Goal: Use online tool/utility: Utilize a website feature to perform a specific function

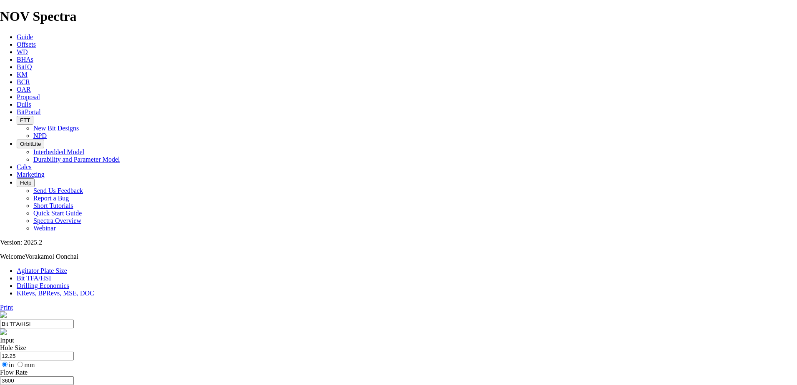
select select "number:16"
click at [74, 352] on input "12.25" at bounding box center [37, 356] width 74 height 9
click at [294, 344] on div "Hole Size 12.25 in mm" at bounding box center [398, 356] width 797 height 25
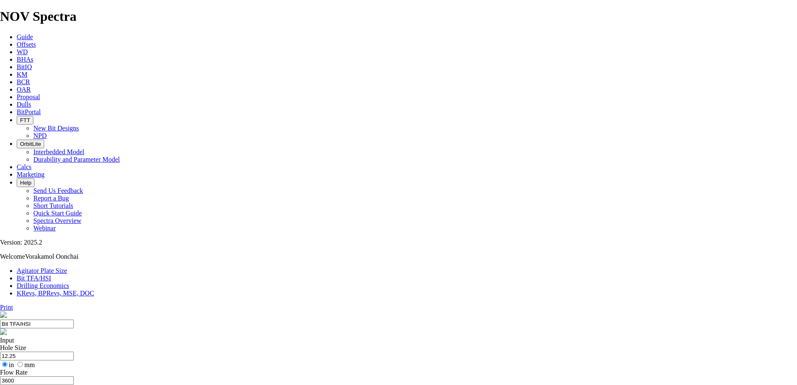
click at [35, 385] on input "l/min" at bounding box center [32, 389] width 5 height 5
type input "5"
select select "number:0"
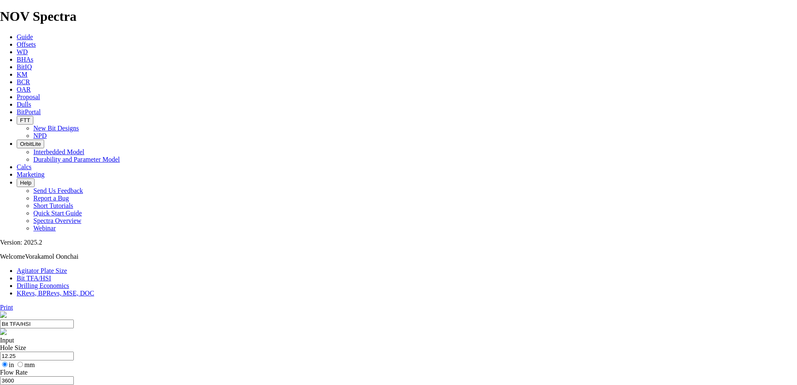
select select "number:0"
drag, startPoint x: 310, startPoint y: 220, endPoint x: 303, endPoint y: 219, distance: 6.7
type input "5"
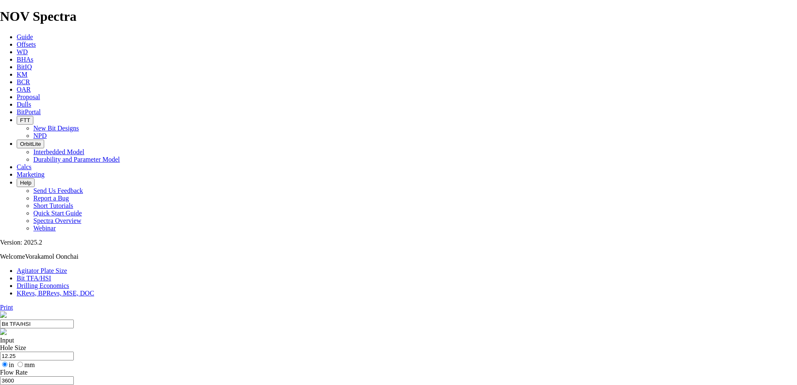
click at [14, 361] on label "in" at bounding box center [7, 364] width 14 height 7
click at [8, 362] on input "in" at bounding box center [4, 364] width 5 height 5
click at [35, 385] on input "l/min" at bounding box center [32, 389] width 5 height 5
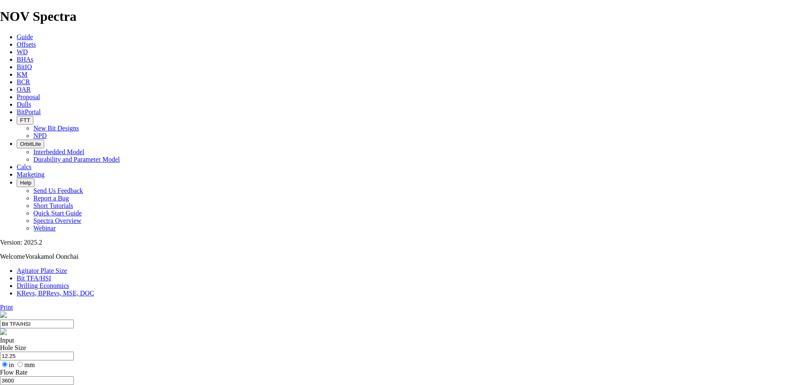
select select "number:18"
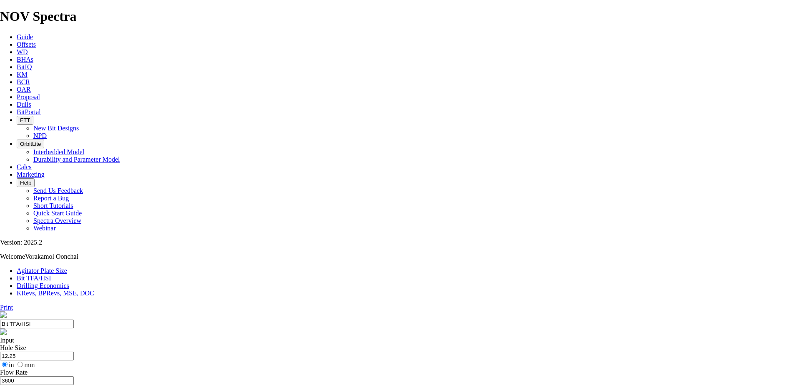
select select "number:18"
select select "number:16"
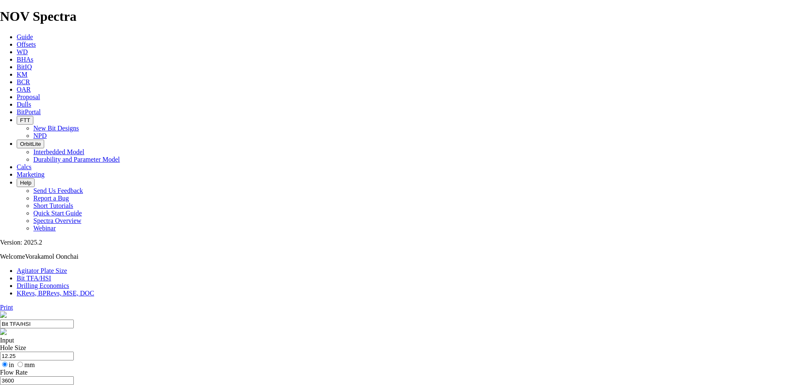
select select "number:16"
